Goal: Check status: Check status

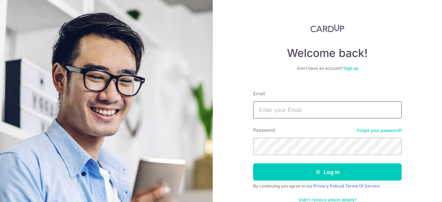
type input "[PERSON_NAME][EMAIL_ADDRESS][DOMAIN_NAME]"
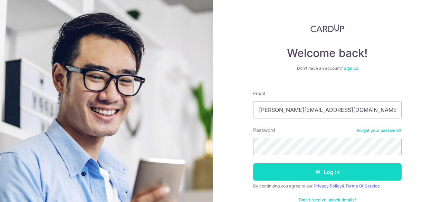
drag, startPoint x: 312, startPoint y: 179, endPoint x: 319, endPoint y: 179, distance: 6.9
click at [315, 179] on button "Log in" at bounding box center [327, 171] width 149 height 17
click at [321, 179] on button "Log in" at bounding box center [327, 171] width 149 height 17
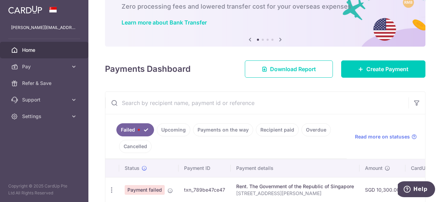
scroll to position [77, 0]
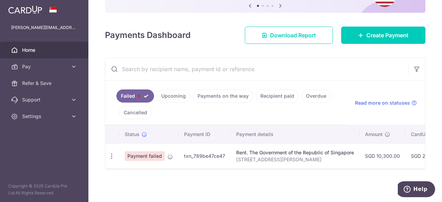
click at [167, 96] on link "Upcoming" at bounding box center [174, 96] width 34 height 13
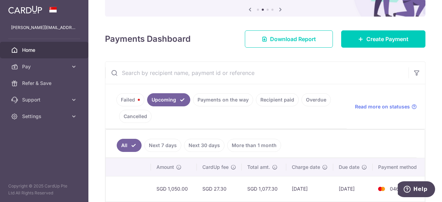
scroll to position [141, 0]
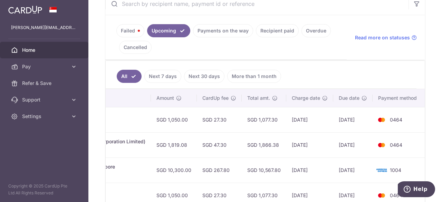
click at [205, 76] on link "Next 30 days" at bounding box center [204, 76] width 40 height 13
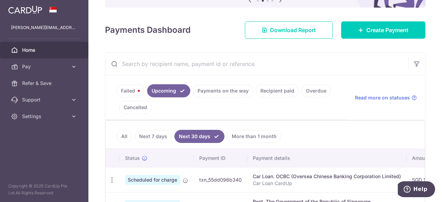
scroll to position [131, 0]
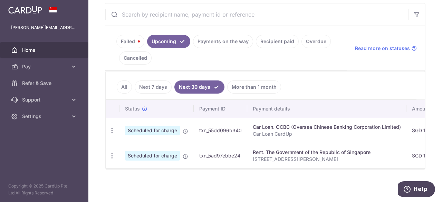
click at [133, 42] on link "Failed" at bounding box center [130, 41] width 28 height 13
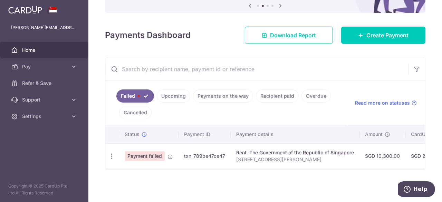
scroll to position [77, 0]
click at [110, 154] on icon "button" at bounding box center [111, 156] width 7 height 7
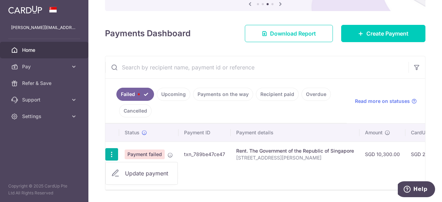
click at [110, 154] on icon "button" at bounding box center [111, 154] width 7 height 7
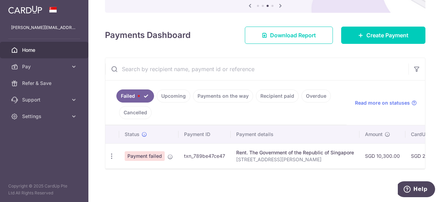
click at [206, 91] on link "Payments on the way" at bounding box center [223, 96] width 60 height 13
